Goal: Task Accomplishment & Management: Complete application form

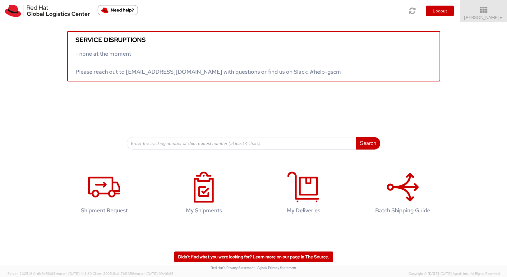
click at [478, 22] on div "Service disruptions - none at the moment Please reach out to globallogistics@re…" at bounding box center [253, 52] width 507 height 60
click at [476, 18] on span "Shawn Petrilli ▼" at bounding box center [483, 18] width 39 height 6
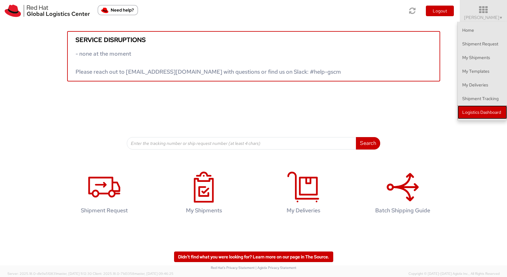
click at [458, 112] on link "Logistics Dashboard" at bounding box center [482, 112] width 49 height 14
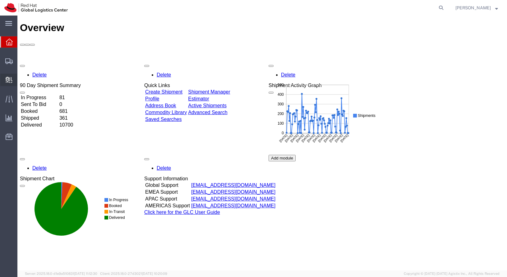
click at [0, 0] on span "Create Delivery" at bounding box center [0, 0] width 0 height 0
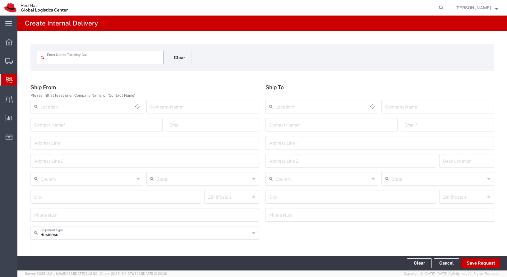
click at [79, 61] on input "text" at bounding box center [103, 57] width 113 height 11
type input "392837778093"
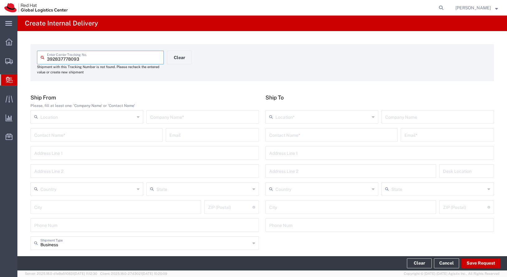
click at [297, 133] on input "text" at bounding box center [331, 134] width 125 height 11
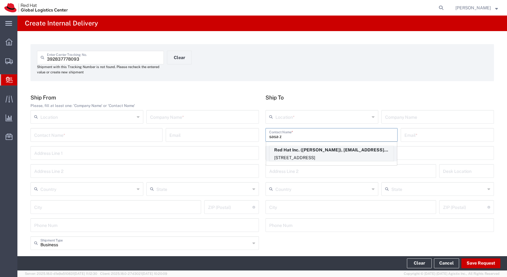
type input "sasa z"
click at [319, 152] on p "Red Hat Inc. (Sasa Zelenovic), szelenov@redhat.com" at bounding box center [332, 150] width 124 height 8
type input "RH - Boston"
type input "Red Hat Inc."
type input "Sasa Zelenovic"
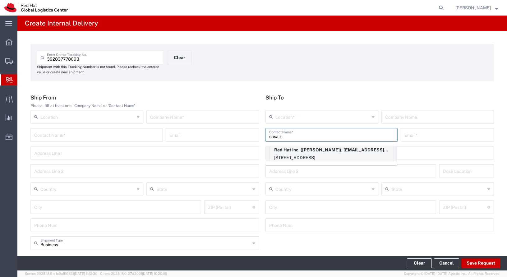
type input "szelenov@redhat.com"
type input "300 A St."
type input "4th Floor"
type input "3N365"
type input "United States"
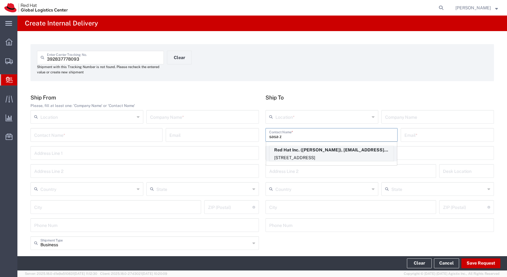
type input "BOSTON"
type input "02210"
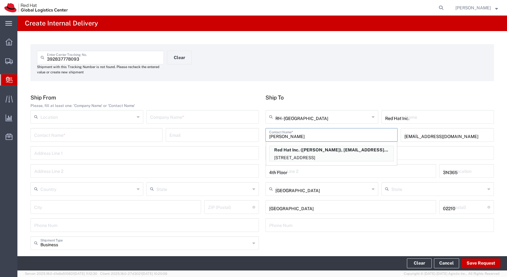
type input "Massachusetts"
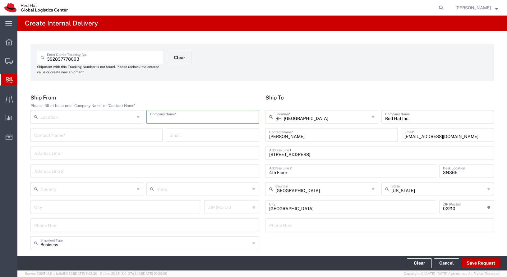
click at [198, 115] on input "text" at bounding box center [202, 116] width 105 height 11
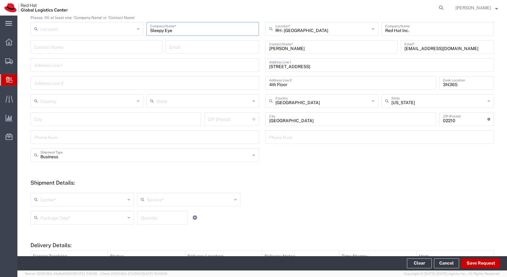
scroll to position [178, 0]
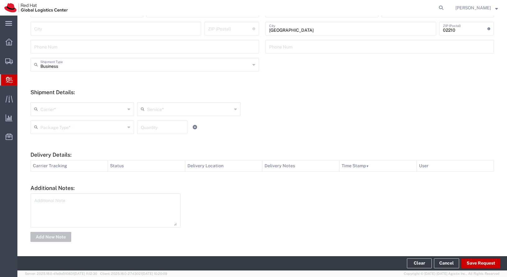
type input "Sleepy Eye"
click at [91, 109] on input "text" at bounding box center [82, 108] width 85 height 11
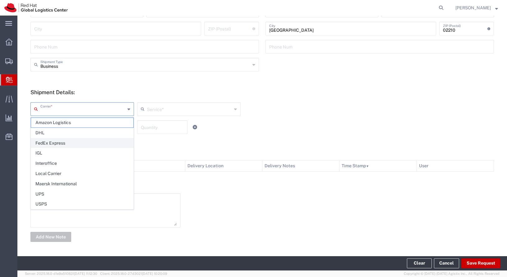
click at [95, 146] on span "FedEx Express" at bounding box center [82, 143] width 102 height 10
type input "FedEx Express"
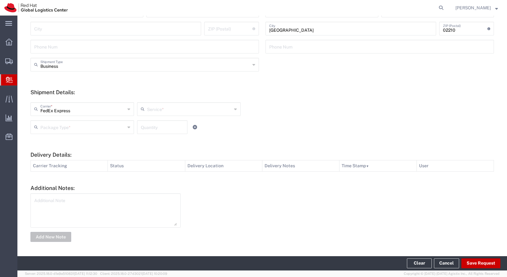
click at [171, 104] on input "text" at bounding box center [189, 108] width 85 height 11
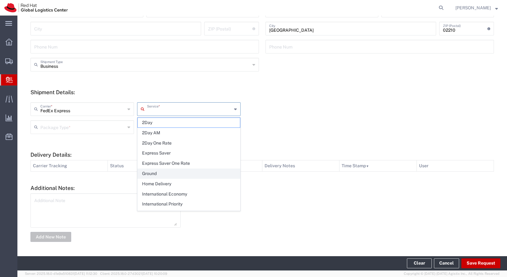
click at [165, 174] on span "Ground" at bounding box center [189, 174] width 102 height 10
type input "Ground"
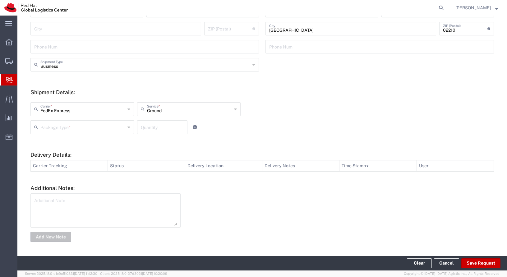
click at [108, 129] on input "text" at bounding box center [82, 126] width 85 height 11
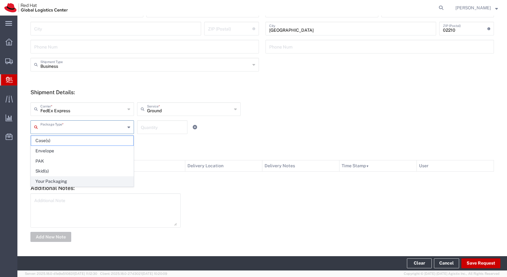
click at [112, 183] on span "Your Packaging" at bounding box center [82, 182] width 102 height 10
type input "Your Packaging"
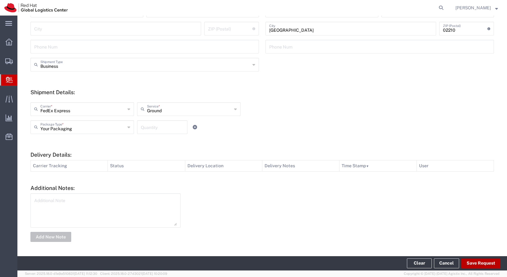
click at [472, 266] on button "Save Request" at bounding box center [480, 263] width 39 height 10
type input "United States"
type input "MANKATO"
type input "56001"
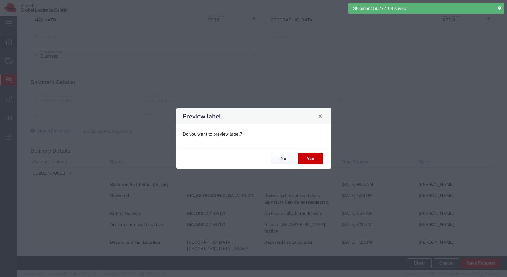
type input "Minnesota"
type input "Your Packaging"
type input "Ground"
click at [311, 153] on button "Yes" at bounding box center [310, 159] width 25 height 12
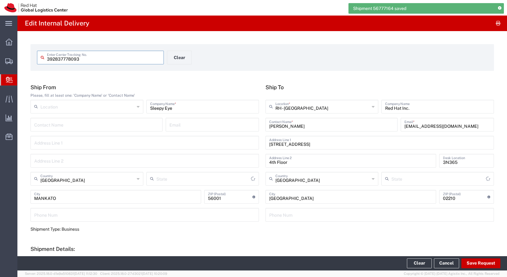
type input "Your Packaging"
type input "Minnesota"
type input "Ground"
type input "Massachusetts"
